Goal: Information Seeking & Learning: Check status

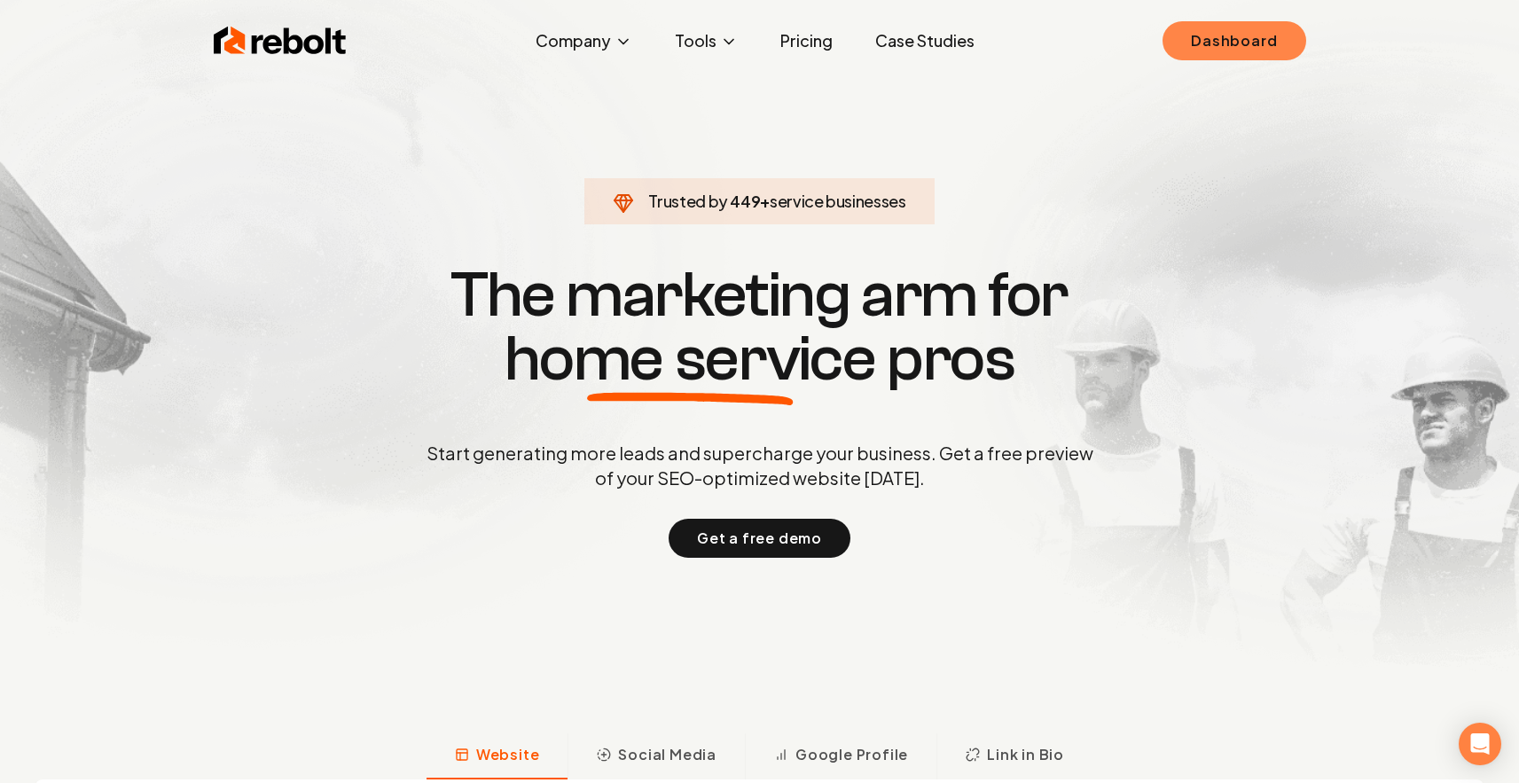
click at [1226, 44] on link "Dashboard" at bounding box center [1234, 40] width 143 height 39
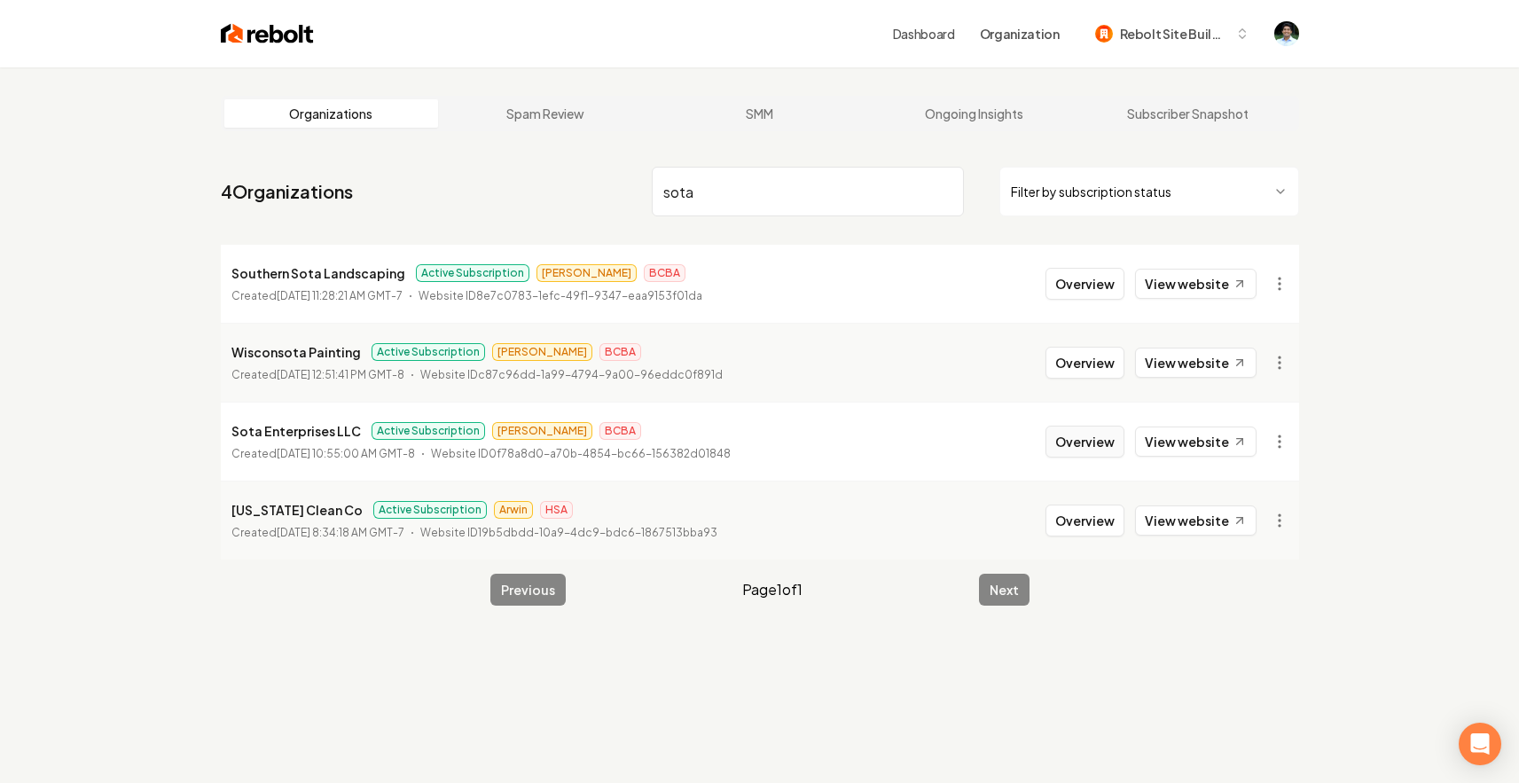
type input "sota"
click at [1113, 433] on button "Overview" at bounding box center [1085, 442] width 79 height 32
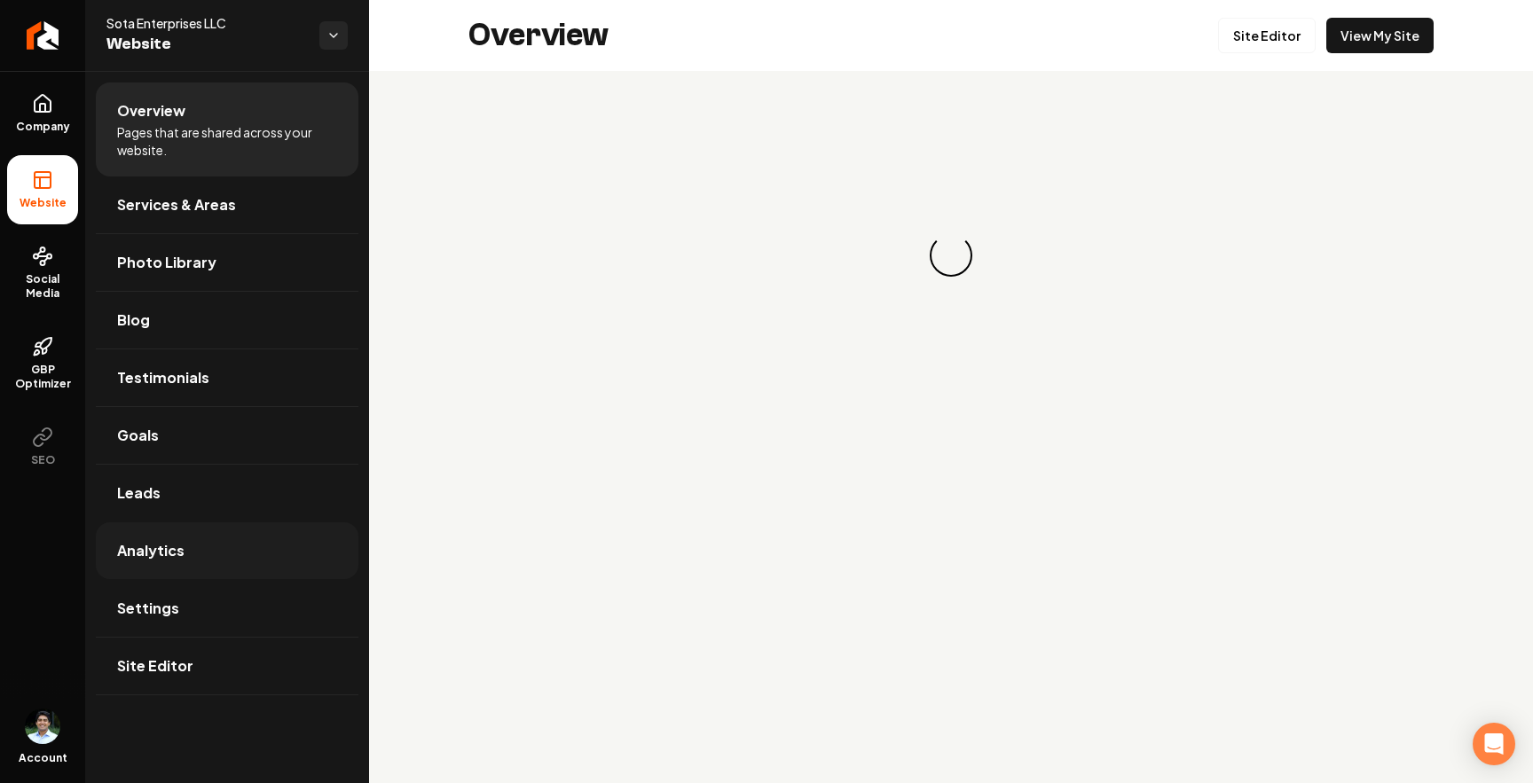
click at [161, 550] on span "Analytics" at bounding box center [150, 550] width 67 height 21
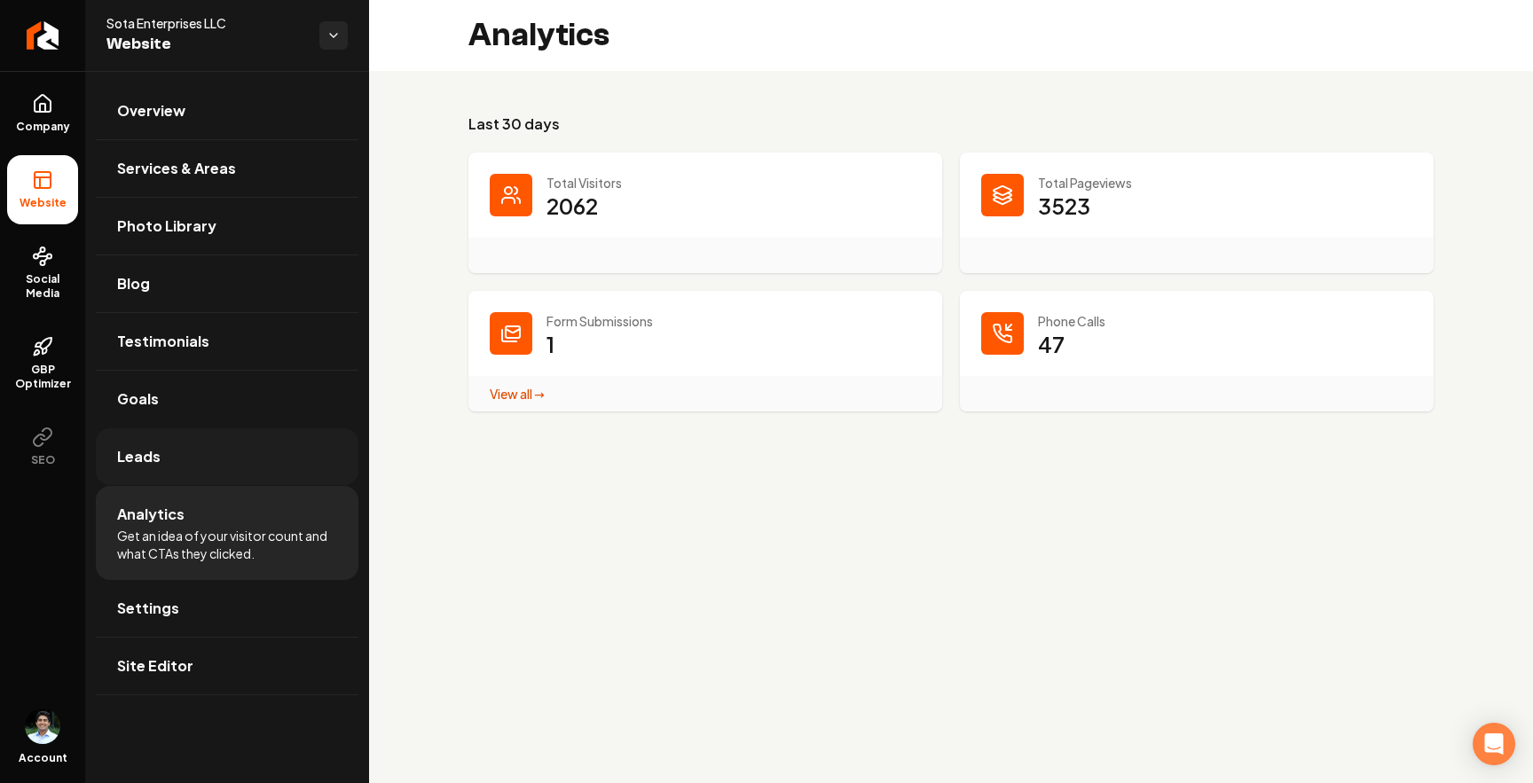
click at [178, 443] on link "Leads" at bounding box center [227, 456] width 263 height 57
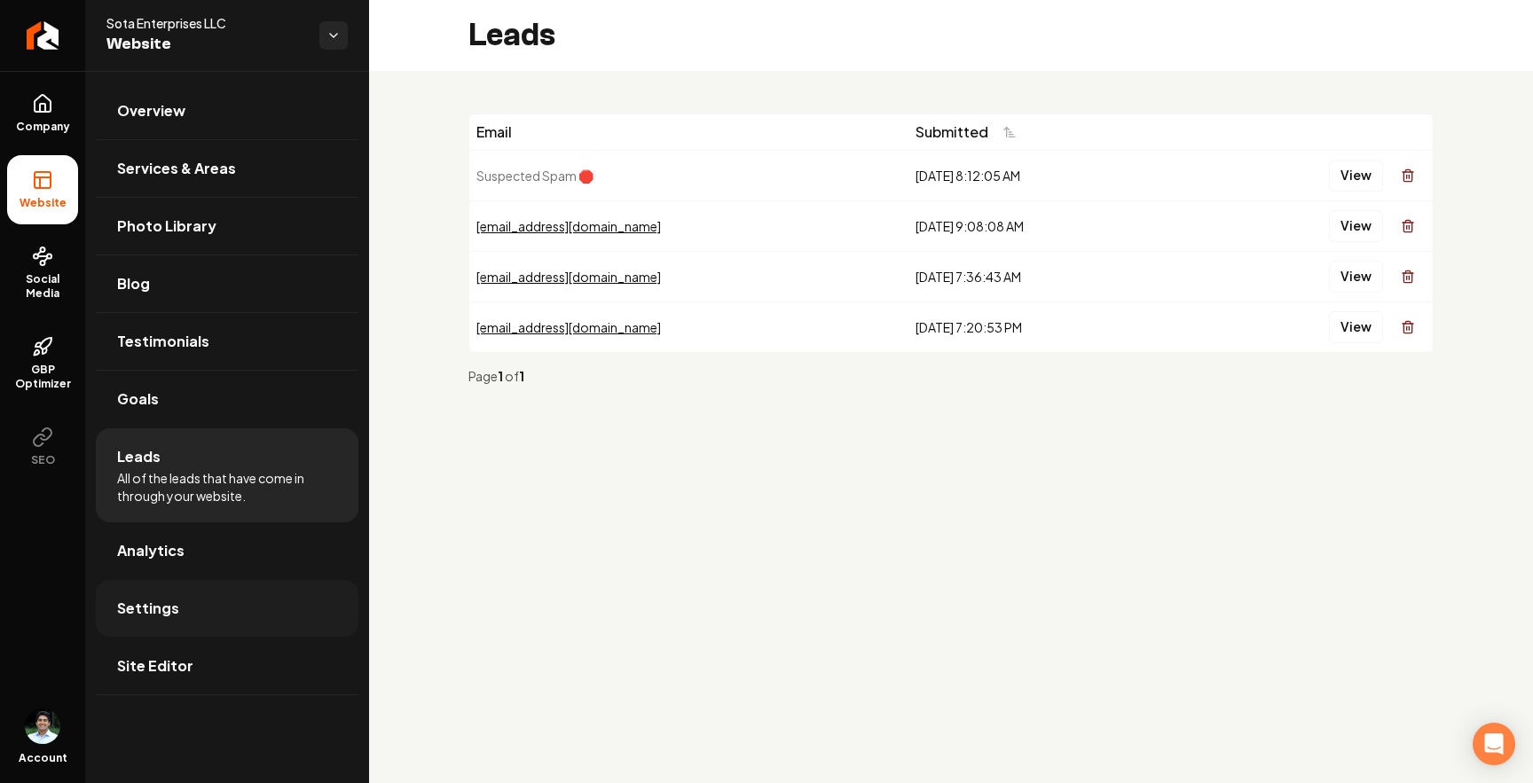
click at [157, 619] on link "Settings" at bounding box center [227, 608] width 263 height 57
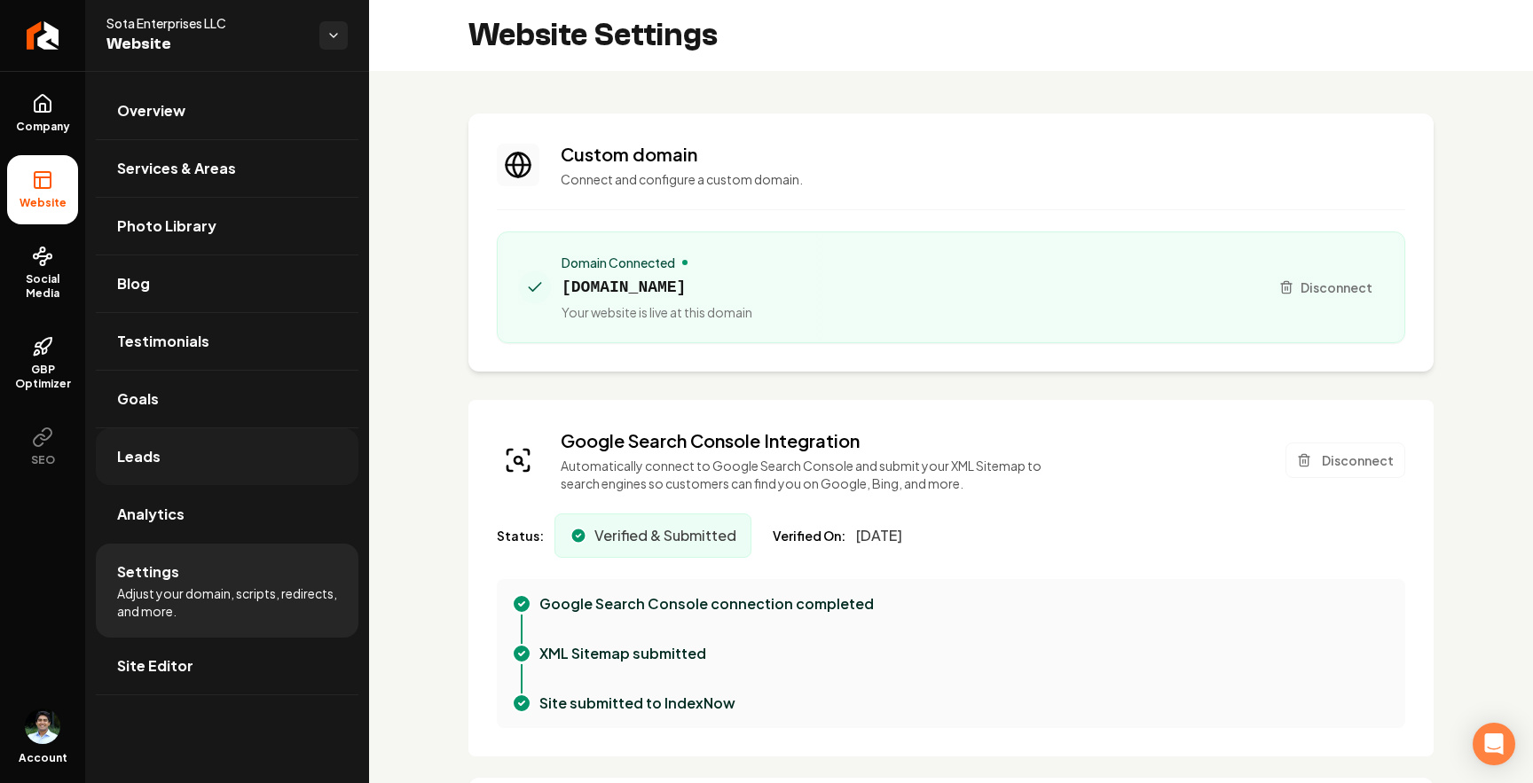
click at [182, 441] on link "Leads" at bounding box center [227, 456] width 263 height 57
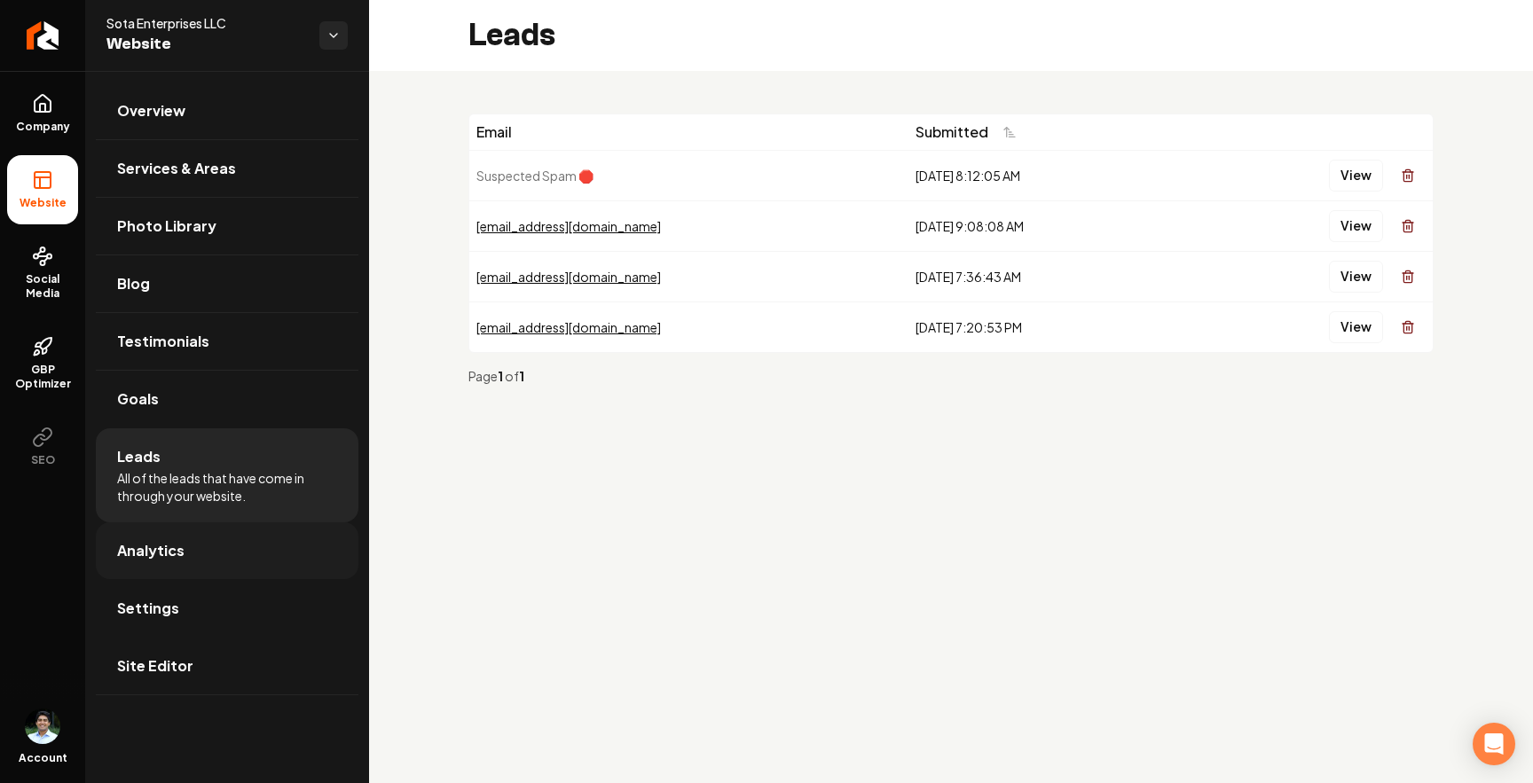
click at [200, 536] on link "Analytics" at bounding box center [227, 550] width 263 height 57
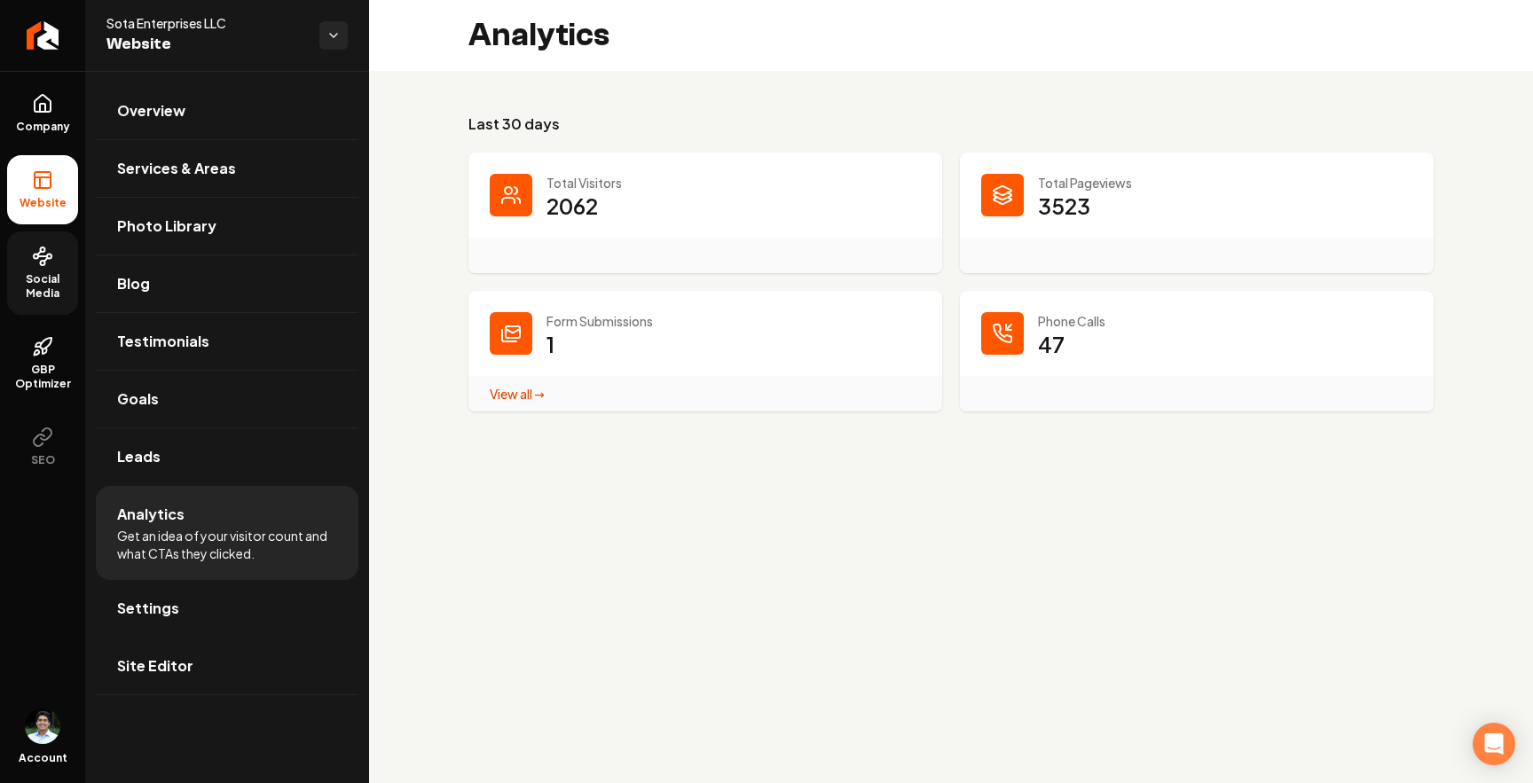
click at [47, 275] on span "Social Media" at bounding box center [42, 286] width 71 height 28
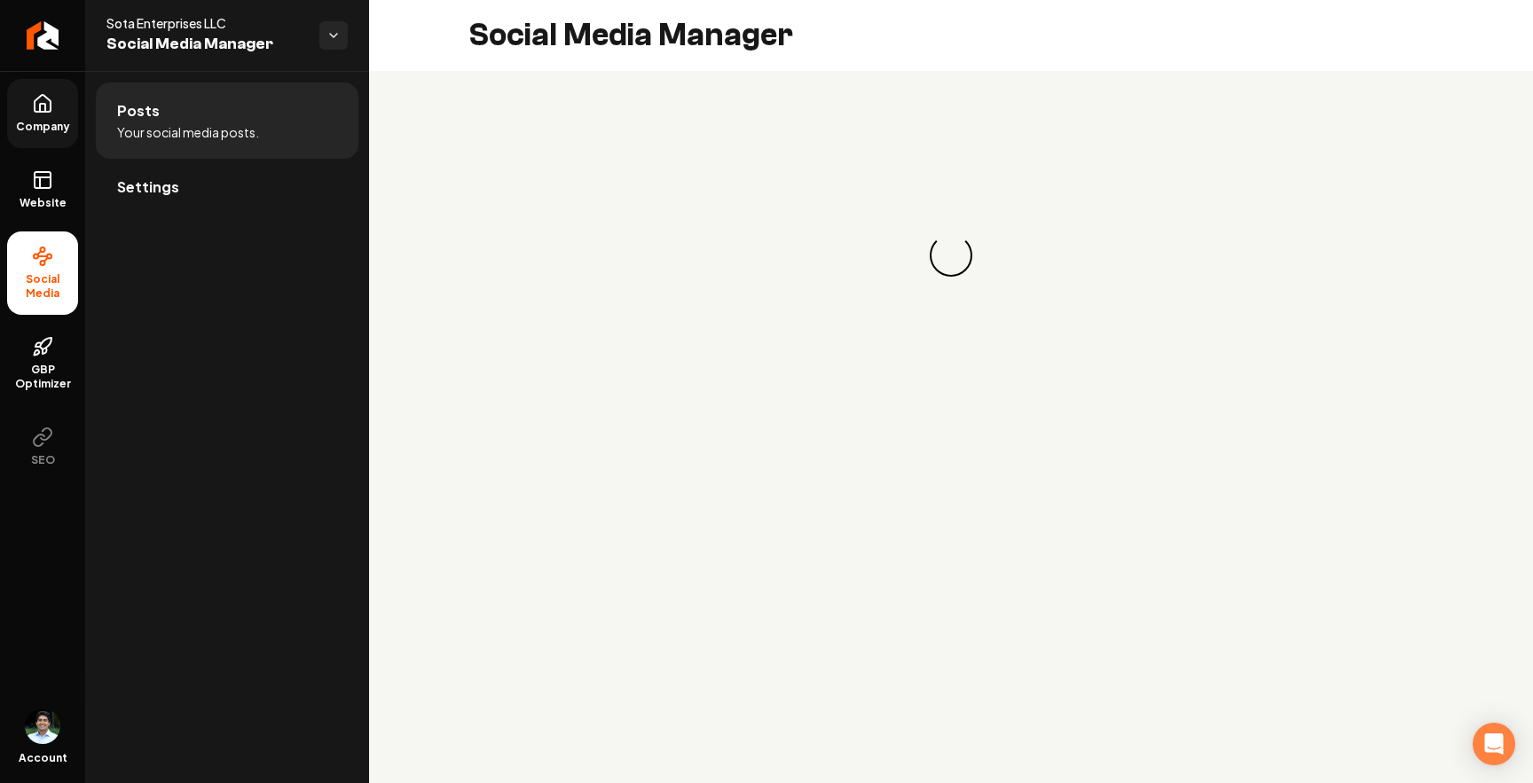
click at [48, 105] on icon at bounding box center [42, 103] width 21 height 21
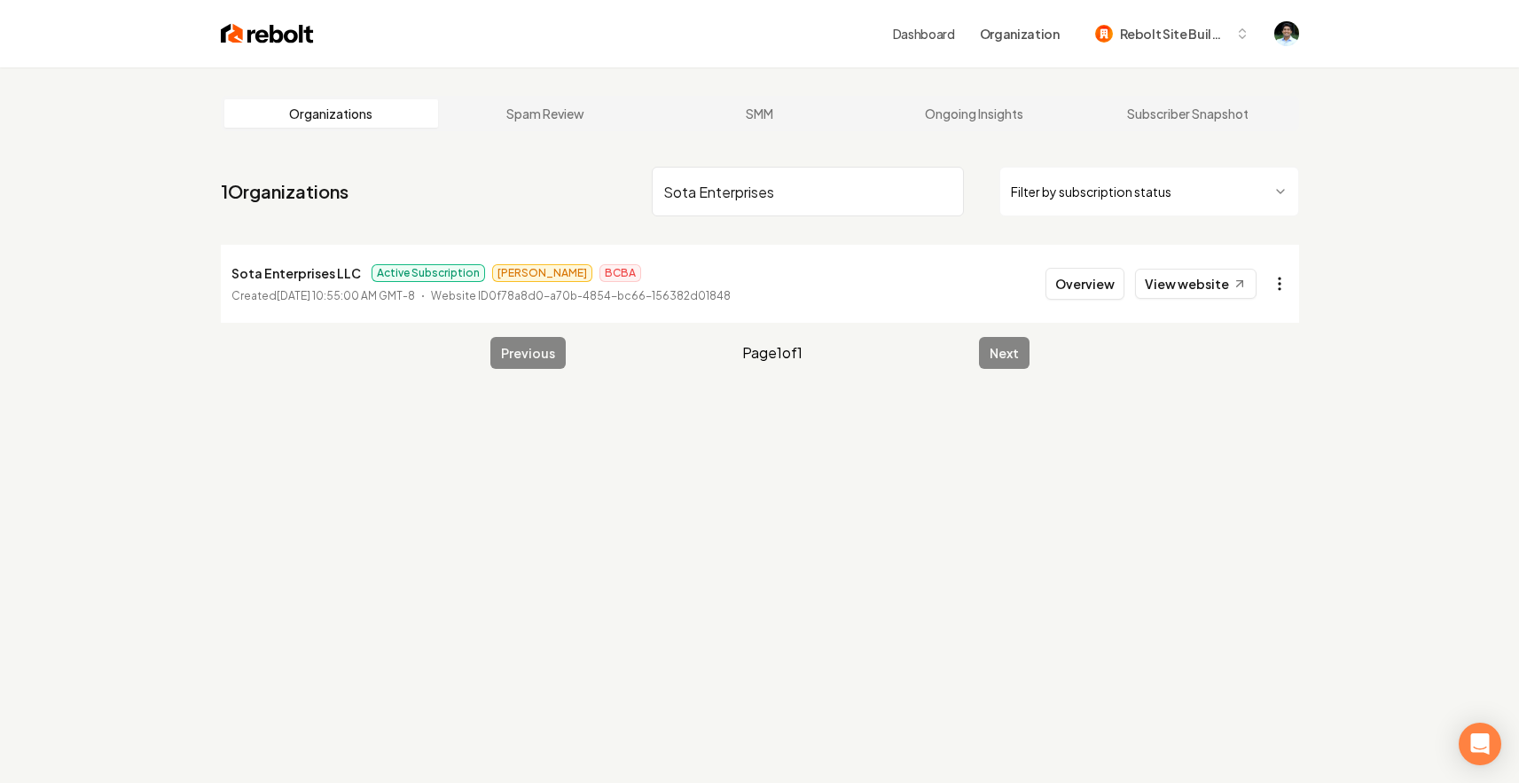
type input "Sota Enterprises"
click at [1281, 274] on html "Dashboard Organization Rebolt Site Builder Organizations Spam Review SMM Ongoin…" at bounding box center [759, 391] width 1519 height 783
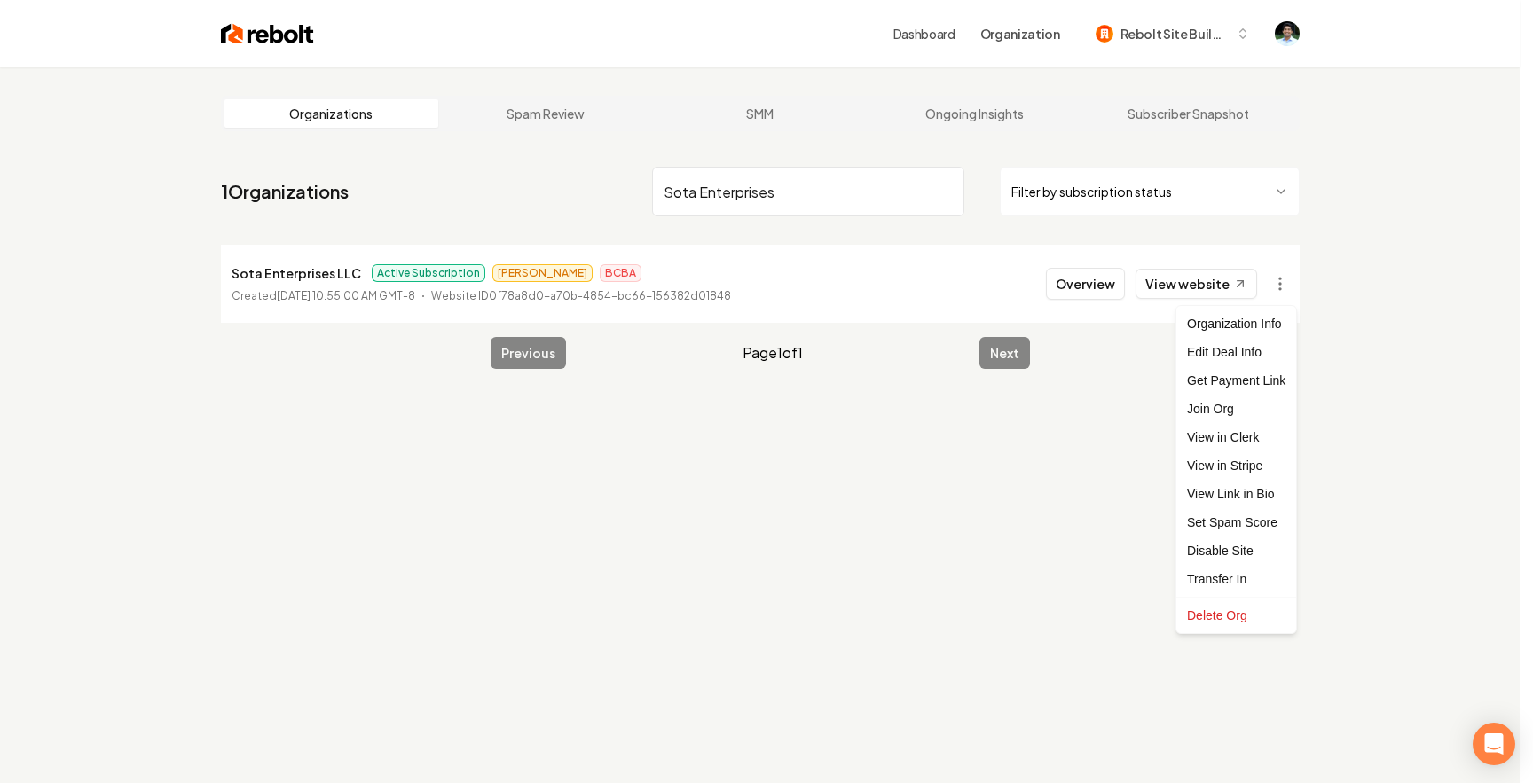
click at [1089, 291] on html "Dashboard Organization Rebolt Site Builder Organizations Spam Review SMM Ongoin…" at bounding box center [766, 391] width 1533 height 783
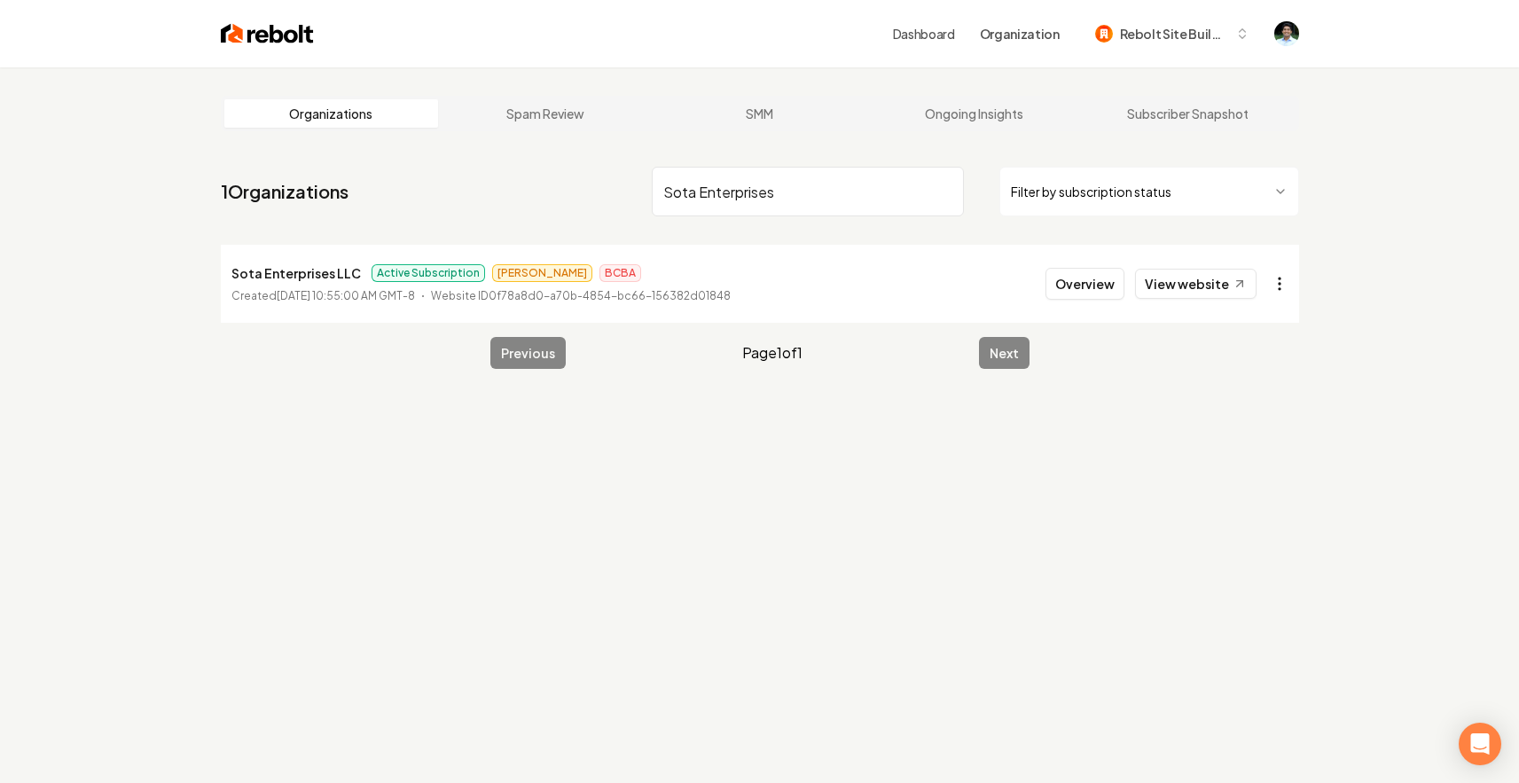
click at [1280, 285] on html "Dashboard Organization Rebolt Site Builder Organizations Spam Review SMM Ongoin…" at bounding box center [759, 391] width 1519 height 783
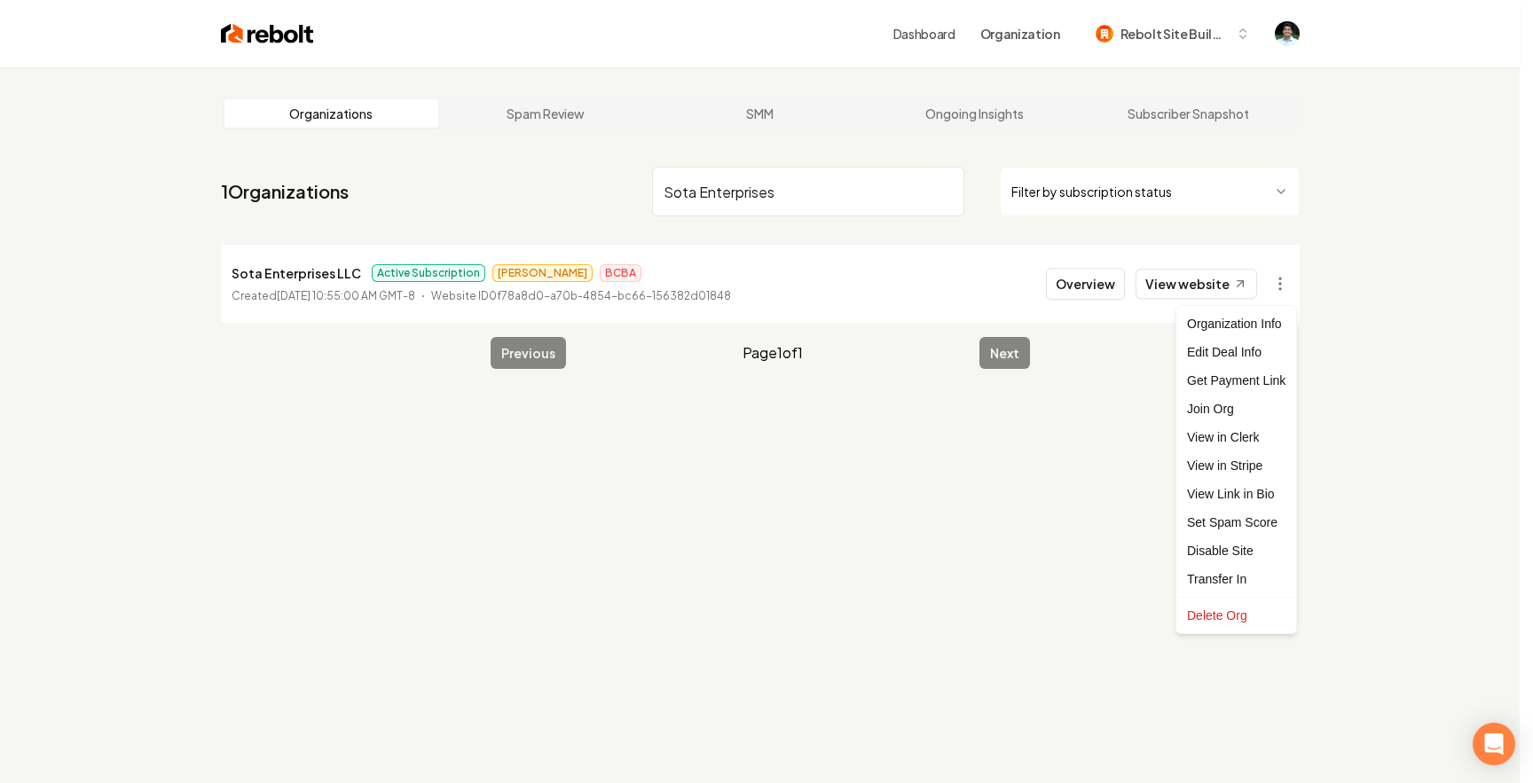
click at [983, 130] on html "Dashboard Organization Rebolt Site Builder Organizations Spam Review SMM Ongoin…" at bounding box center [766, 391] width 1533 height 783
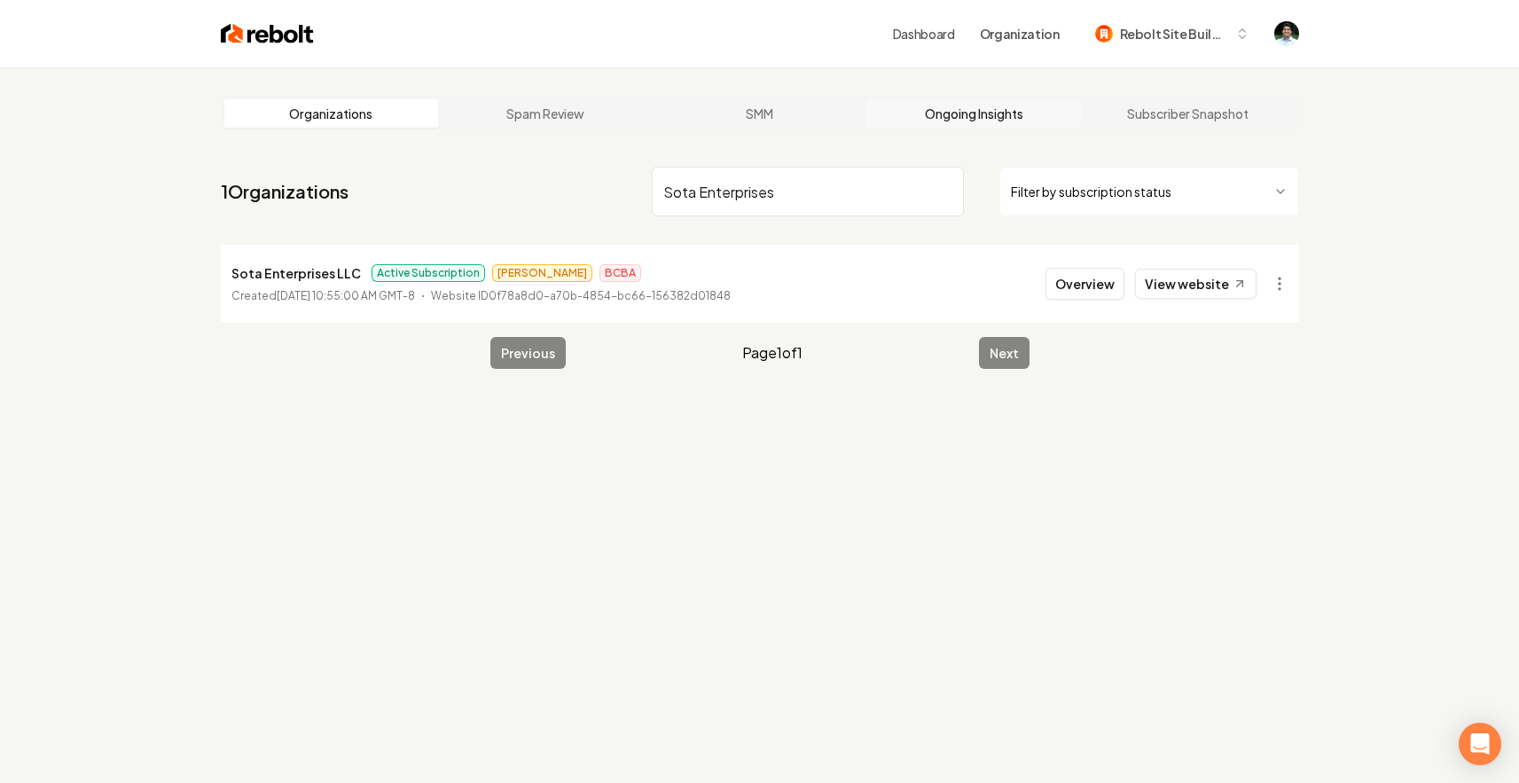
click at [992, 116] on link "Ongoing Insights" at bounding box center [974, 113] width 215 height 28
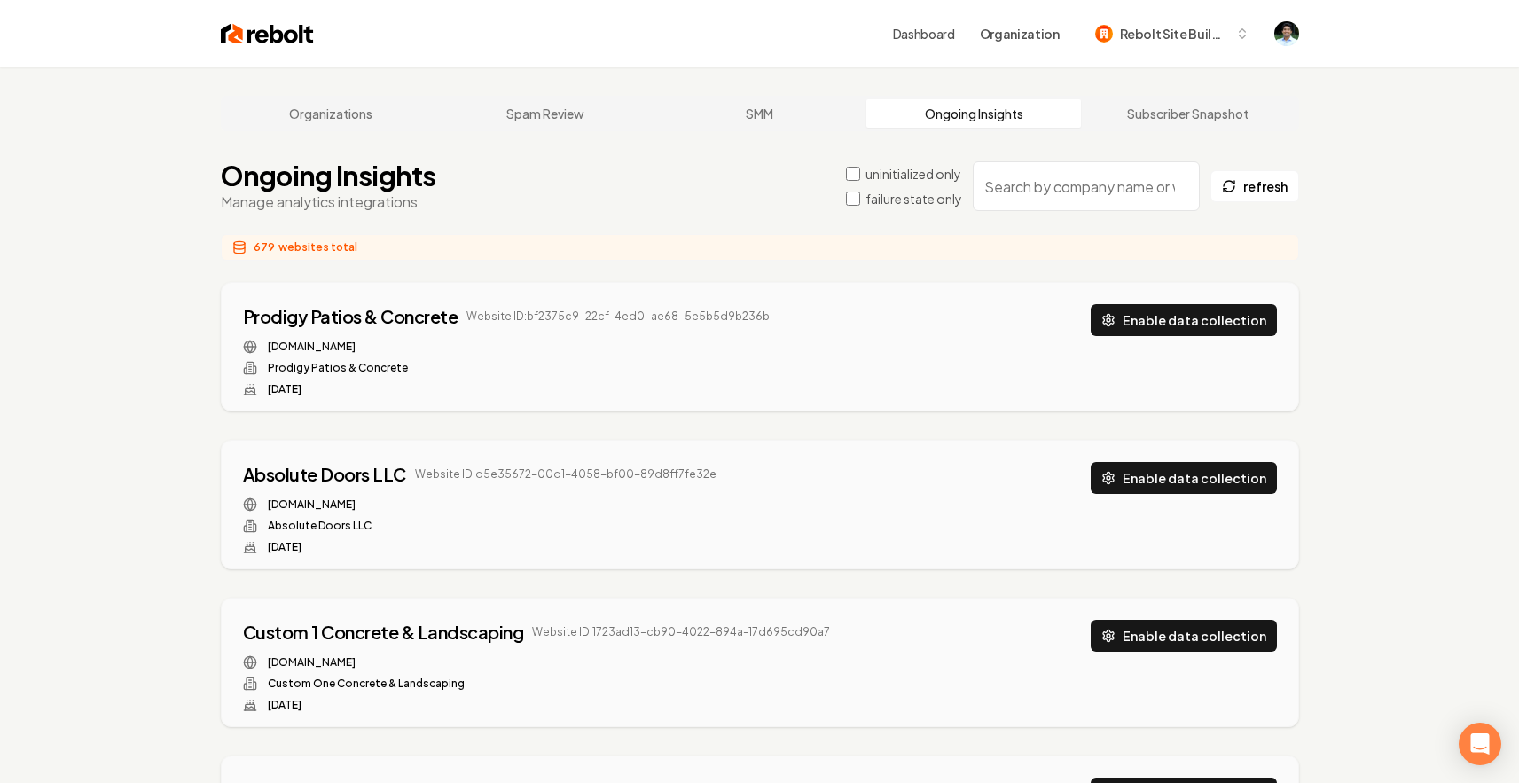
click at [1056, 193] on input "search" at bounding box center [1086, 186] width 227 height 50
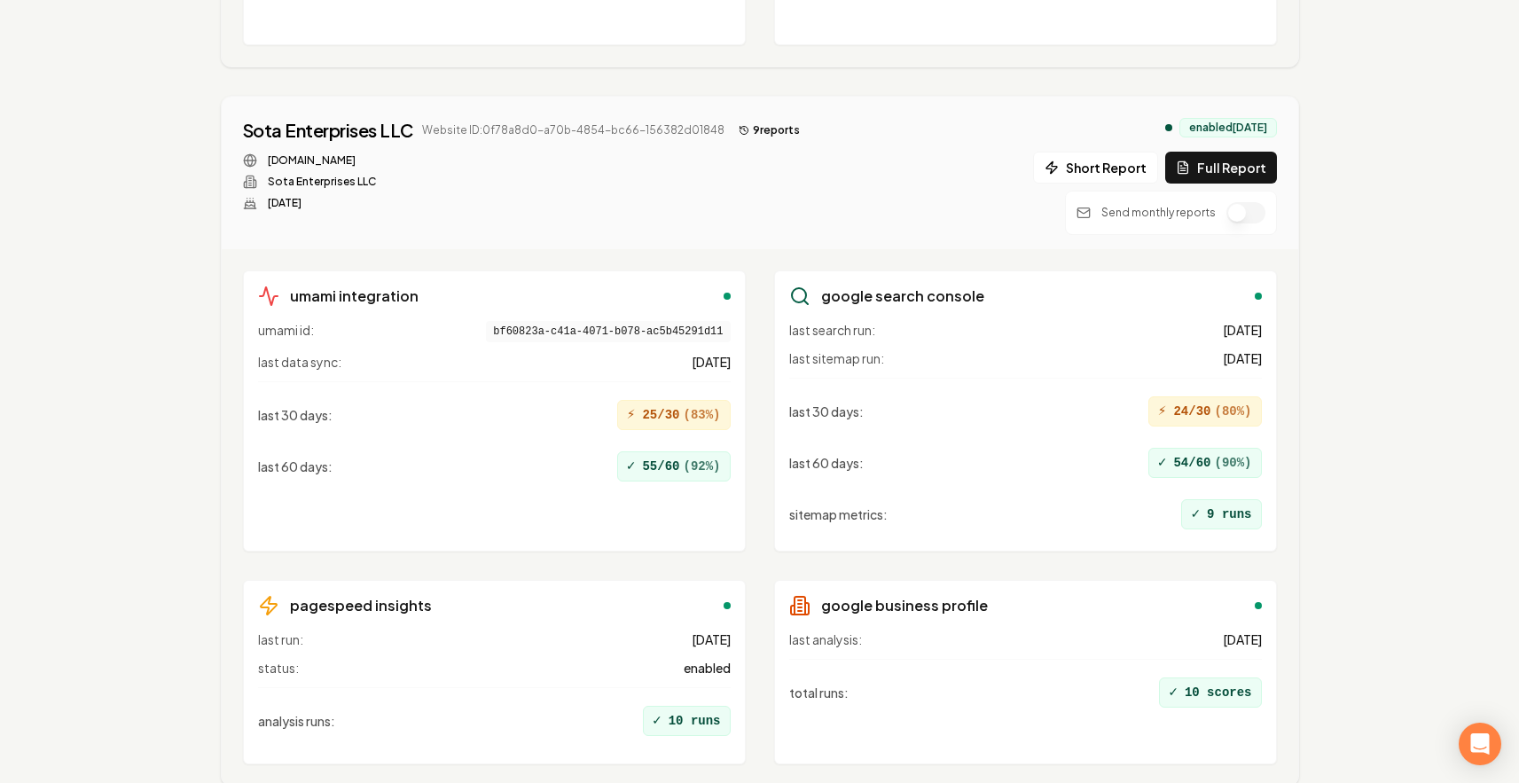
scroll to position [908, 0]
type input "Sota"
click at [754, 129] on button "9 report s" at bounding box center [769, 127] width 75 height 21
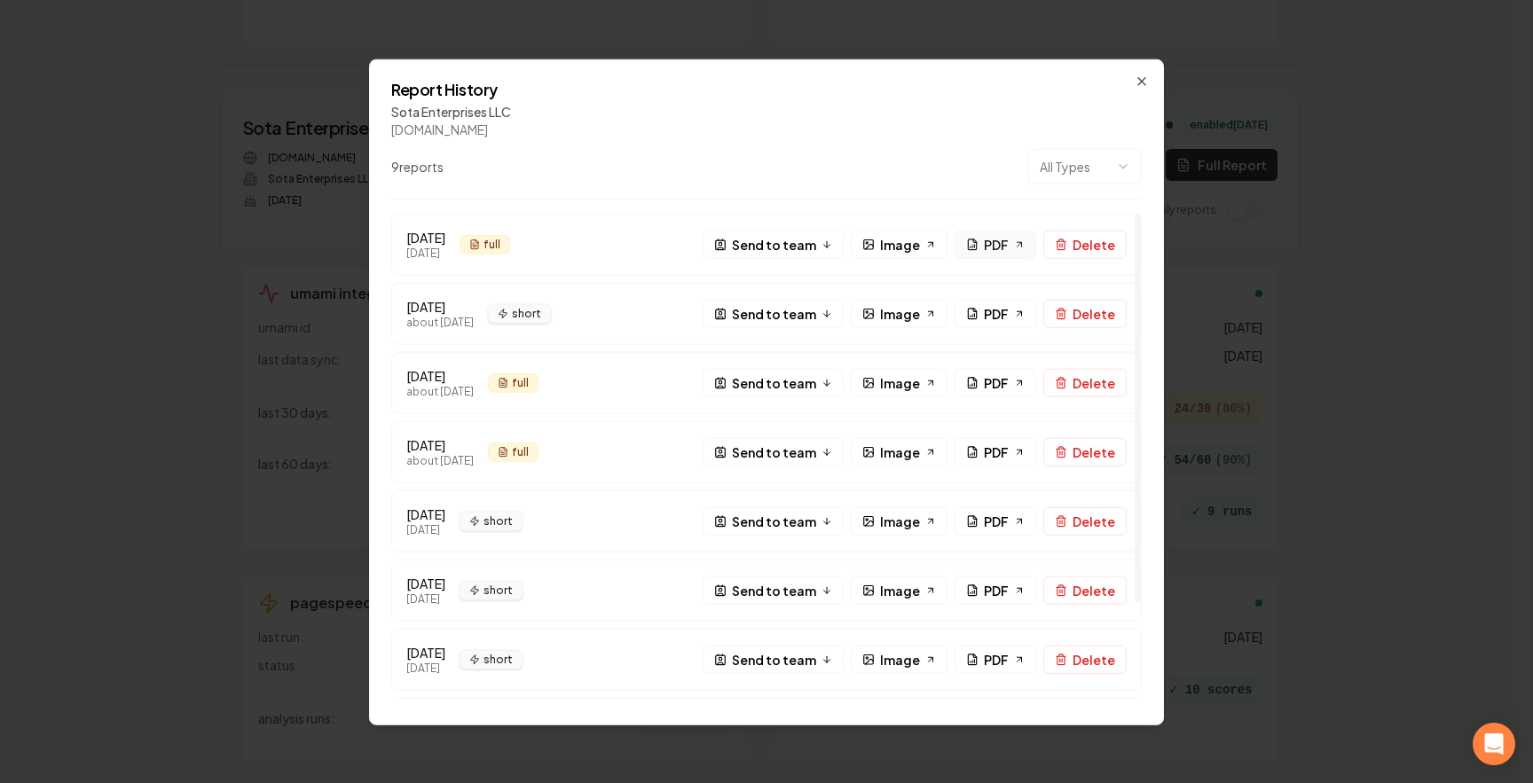
click at [992, 245] on span "PDF" at bounding box center [996, 244] width 25 height 19
click at [1142, 82] on icon "button" at bounding box center [1141, 81] width 14 height 14
